Goal: Transaction & Acquisition: Purchase product/service

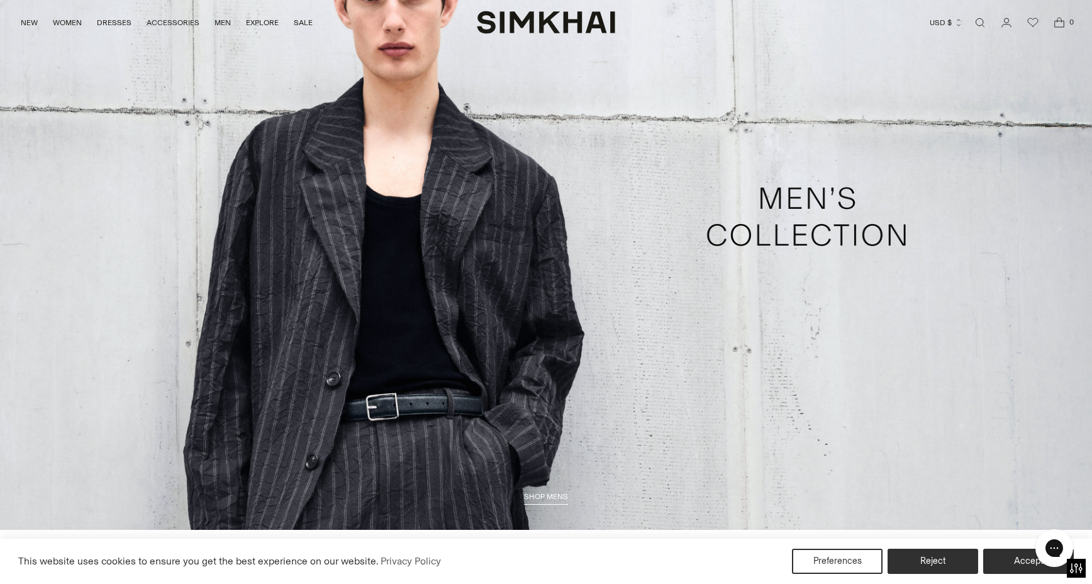
scroll to position [3641, 0]
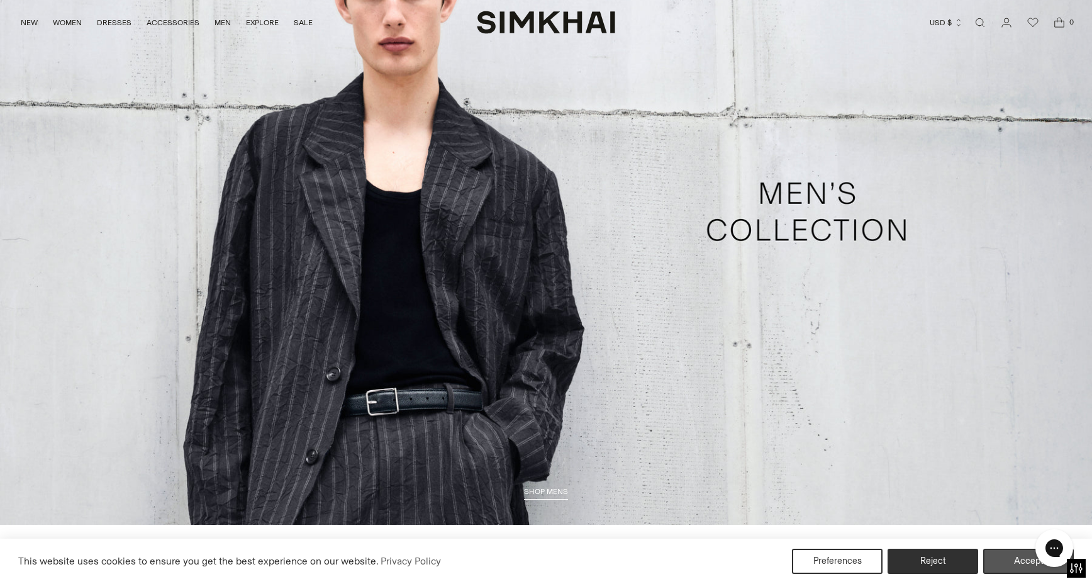
click at [1021, 559] on button "Accept" at bounding box center [1029, 561] width 91 height 25
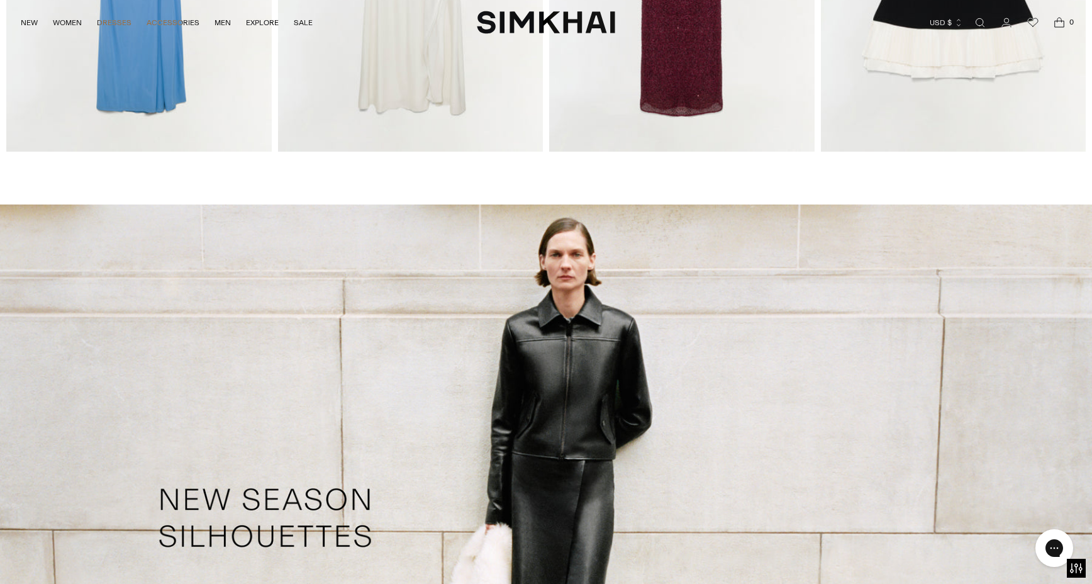
scroll to position [1972, 0]
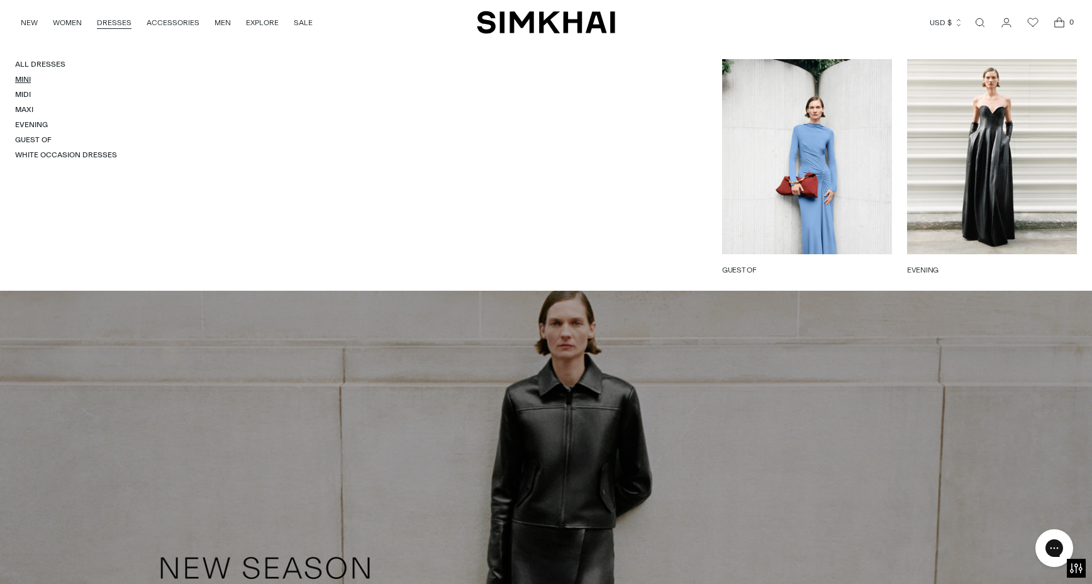
click at [24, 79] on link "Mini" at bounding box center [23, 79] width 16 height 9
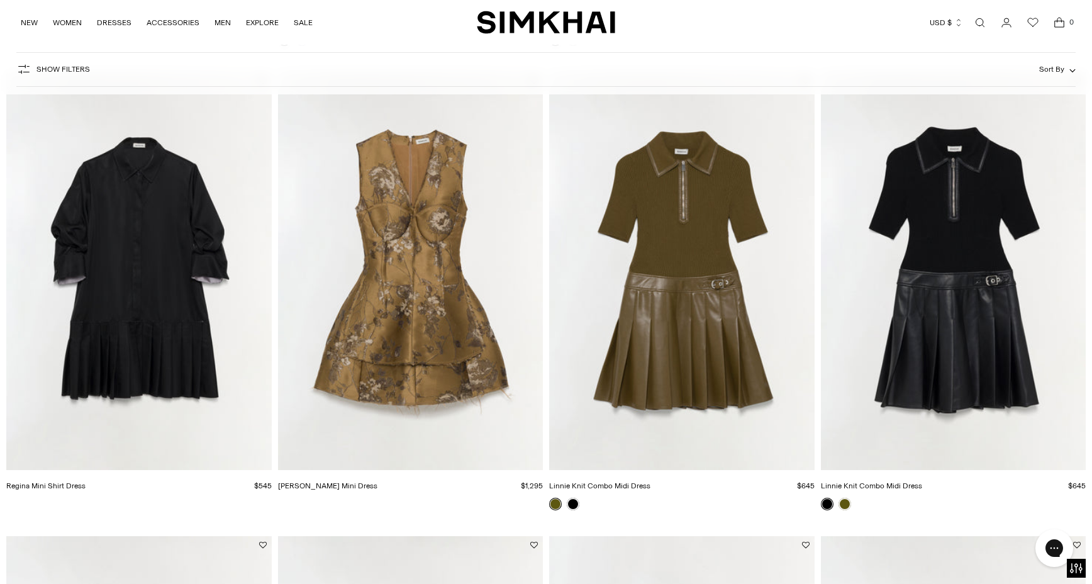
scroll to position [1043, 0]
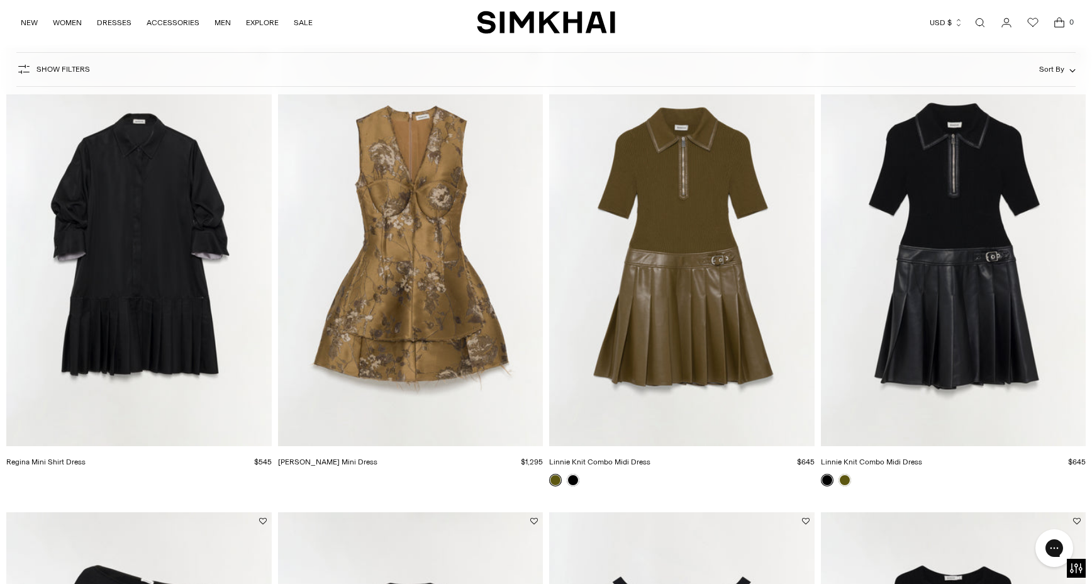
click at [0, 0] on img "Linnie Knit Combo Midi Dress" at bounding box center [0, 0] width 0 height 0
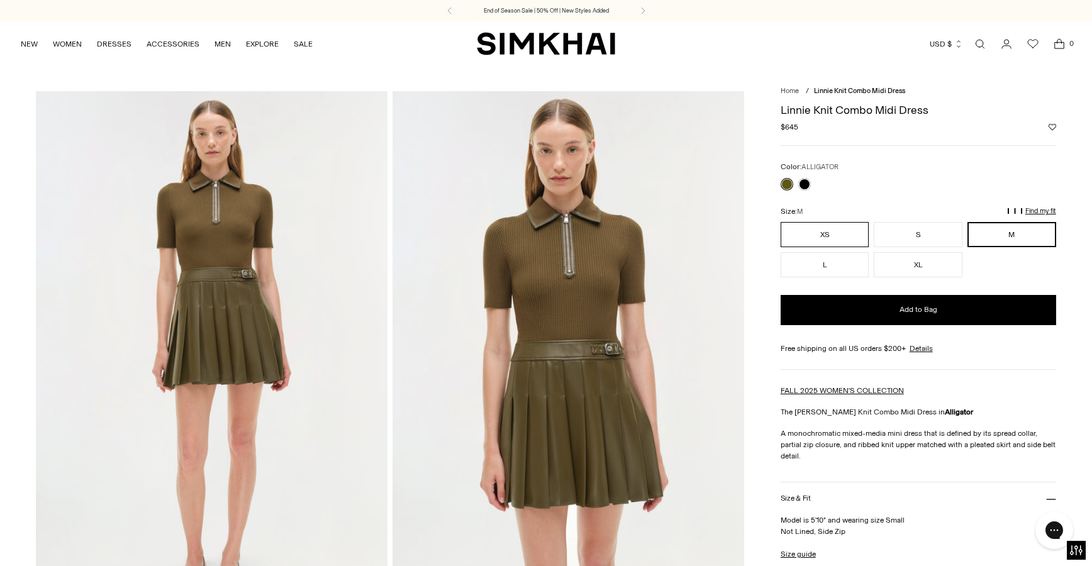
click at [845, 233] on button "XS" at bounding box center [825, 234] width 89 height 25
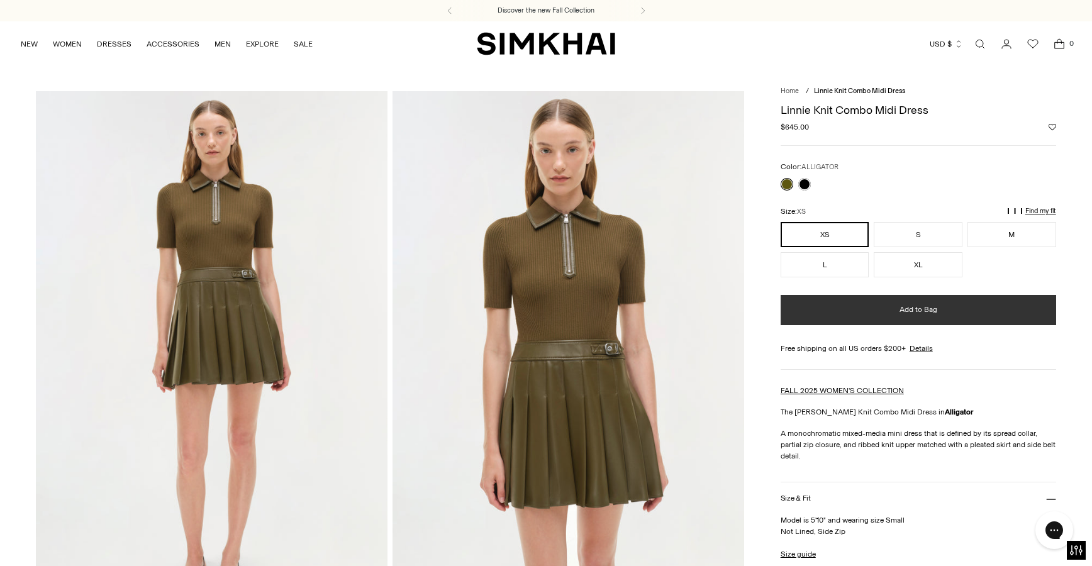
click at [883, 308] on button "Add to Bag" at bounding box center [919, 310] width 276 height 30
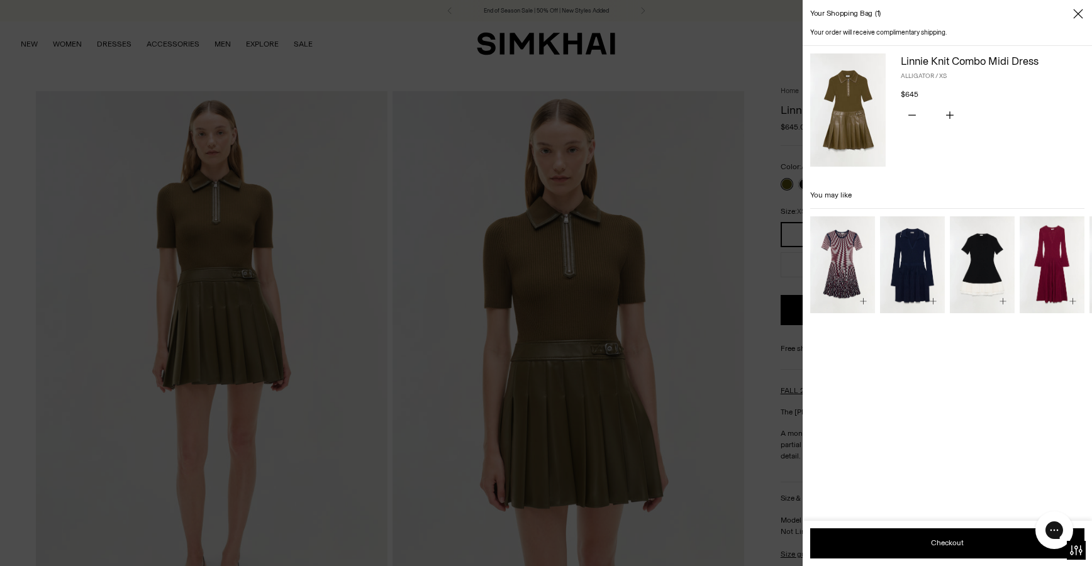
click at [1079, 13] on icon "Close" at bounding box center [1078, 13] width 9 height 9
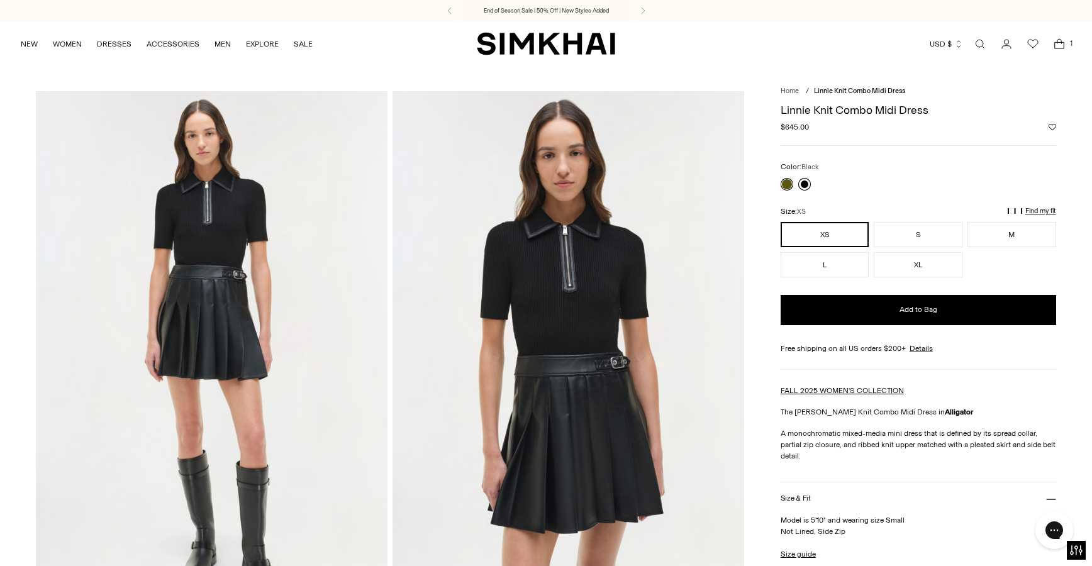
click at [805, 184] on link at bounding box center [805, 184] width 13 height 13
click at [825, 235] on button "XS" at bounding box center [825, 234] width 89 height 25
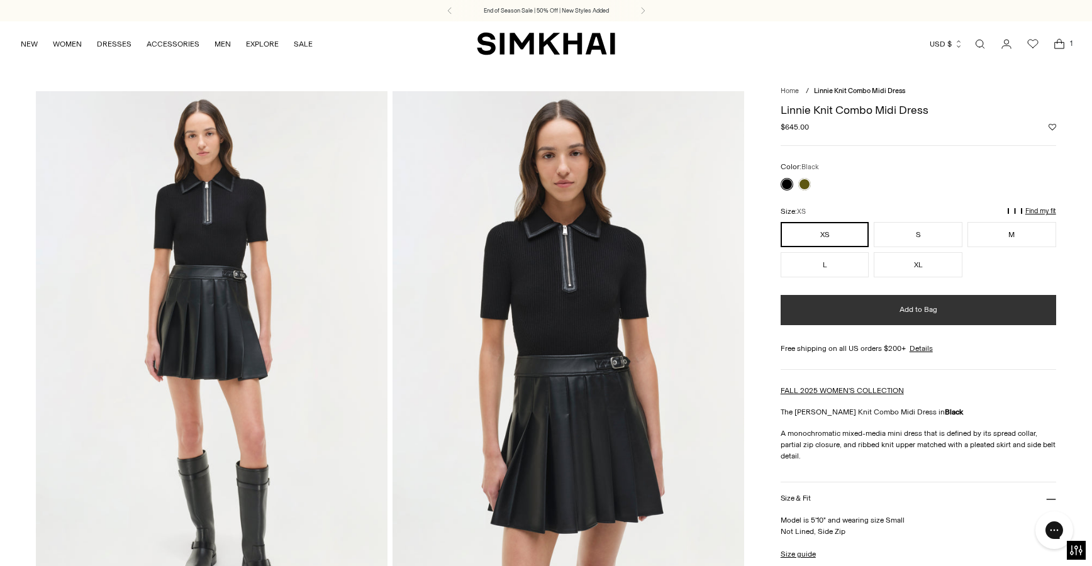
click at [851, 314] on button "Add to Bag" at bounding box center [919, 310] width 276 height 30
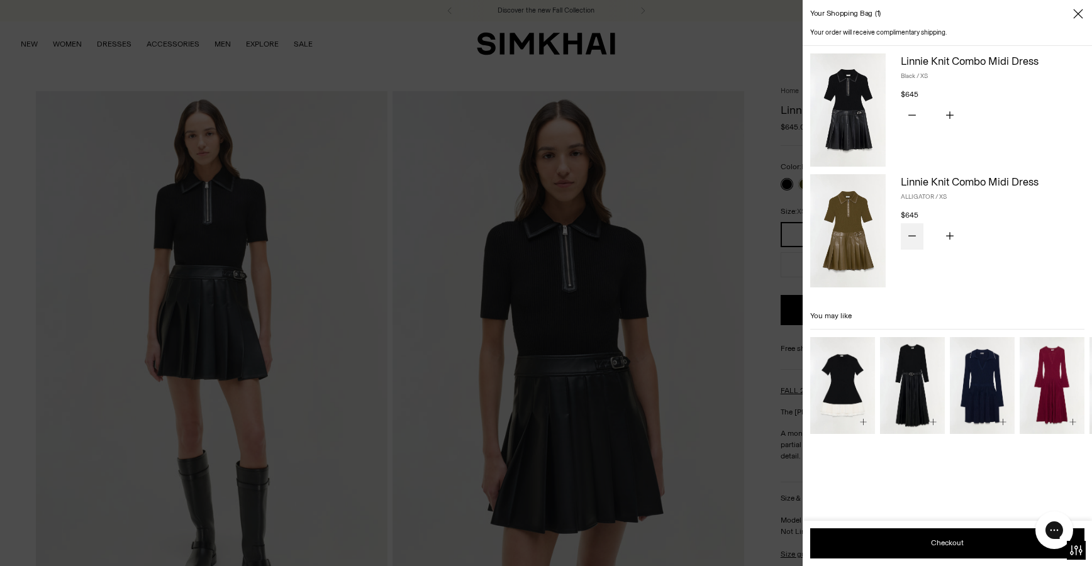
click at [911, 237] on icon "Subtract product quantity" at bounding box center [913, 236] width 8 height 8
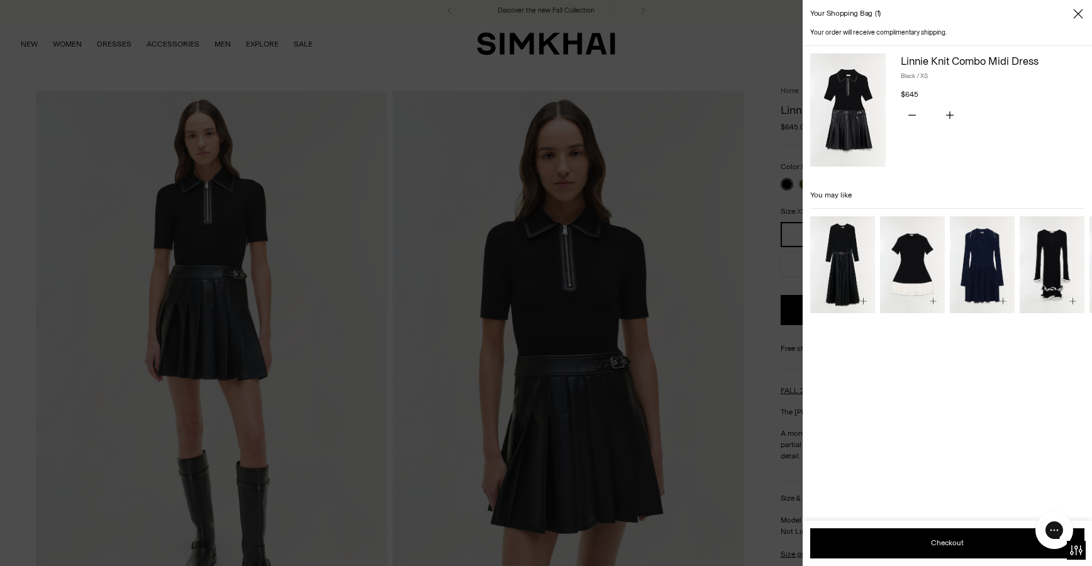
click at [1075, 14] on icon "Close" at bounding box center [1079, 14] width 10 height 13
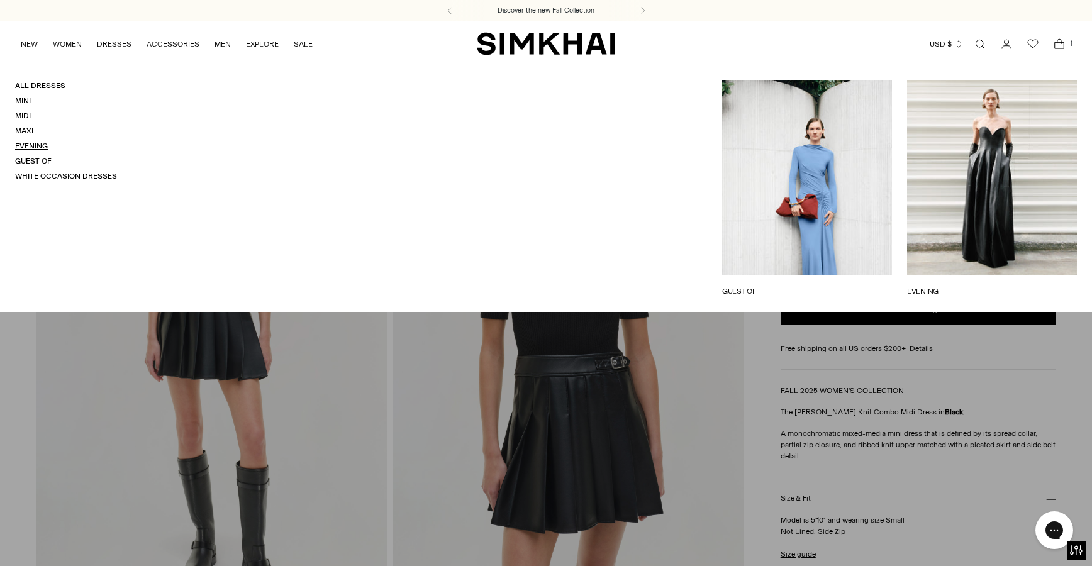
click at [33, 143] on link "Evening" at bounding box center [31, 146] width 33 height 9
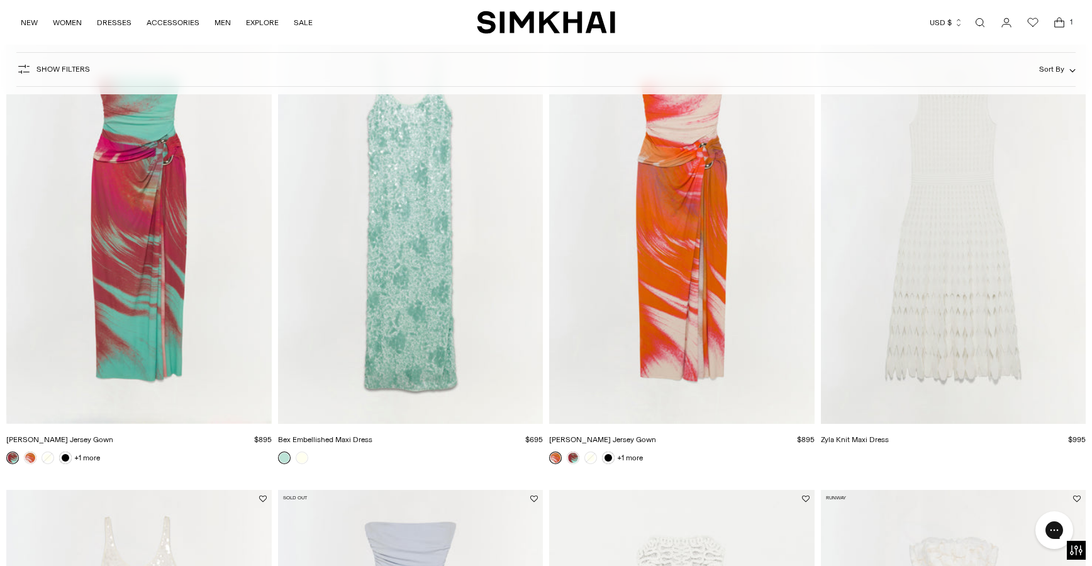
scroll to position [2006, 0]
click at [1056, 23] on icon "Open cart modal" at bounding box center [1060, 22] width 18 height 13
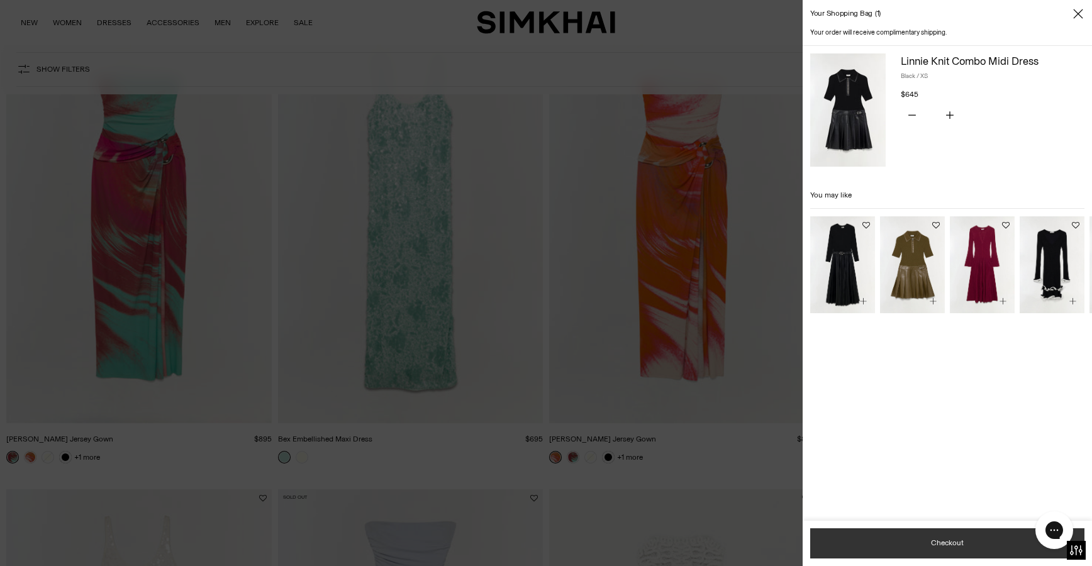
click at [933, 544] on button "Checkout" at bounding box center [948, 544] width 274 height 30
